Goal: Task Accomplishment & Management: Manage account settings

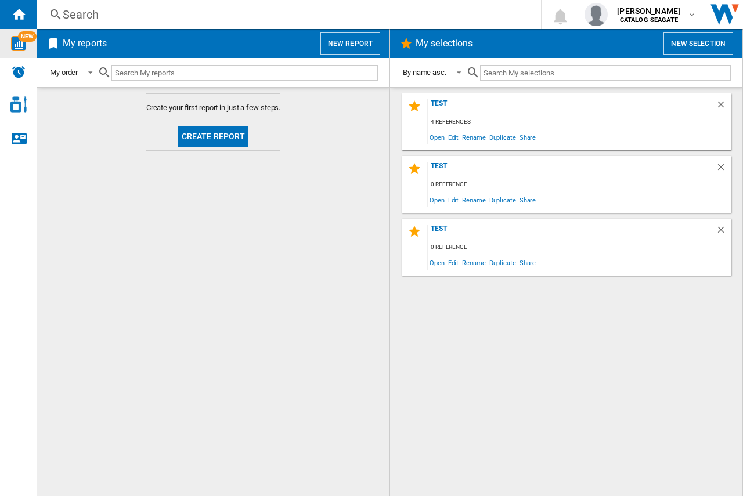
click at [28, 39] on span "NEW" at bounding box center [27, 36] width 19 height 10
click at [660, 8] on span "ernestine malalasoa" at bounding box center [648, 11] width 63 height 12
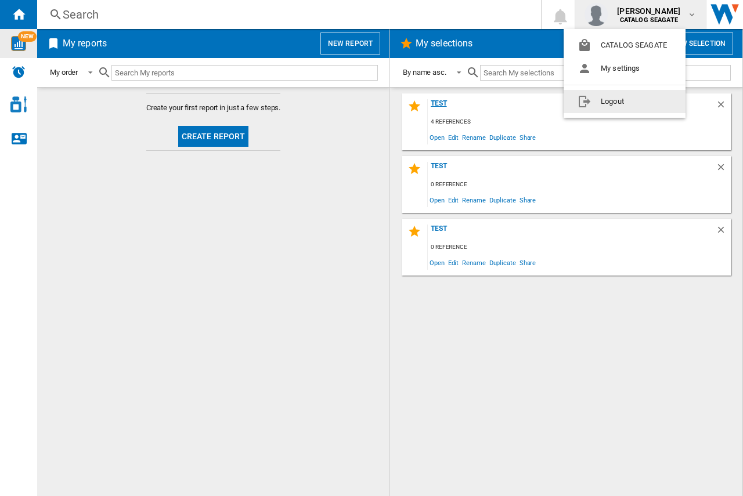
click at [631, 109] on button "Logout" at bounding box center [625, 101] width 122 height 23
